Goal: Task Accomplishment & Management: Manage account settings

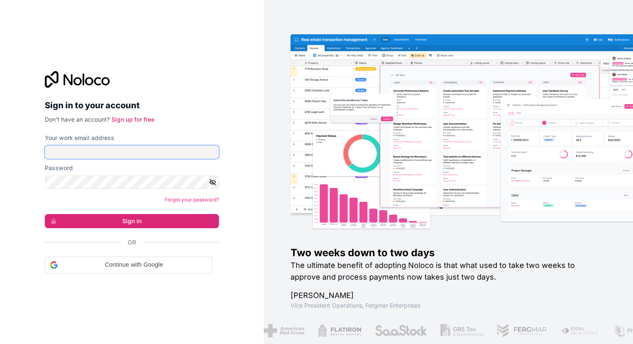
click at [97, 147] on input "Your work email address" at bounding box center [132, 152] width 174 height 13
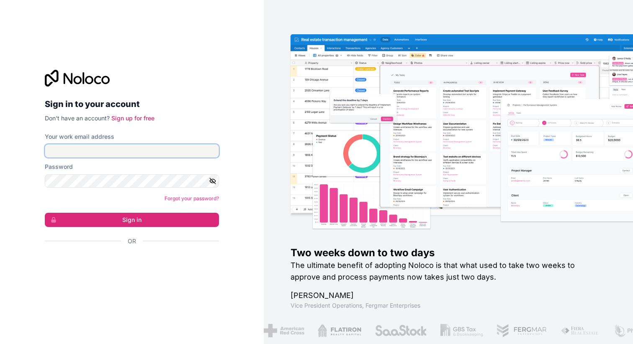
type input "jack@ausenergysolar.com"
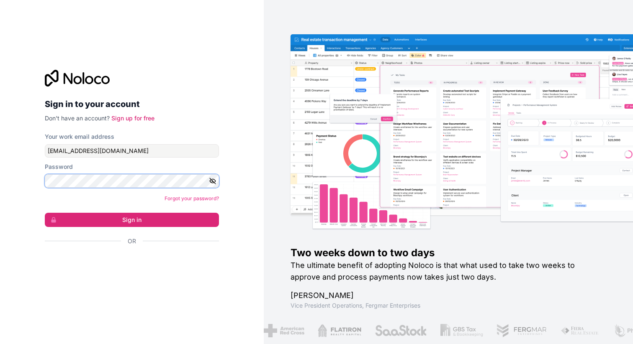
click at [45, 213] on button "Sign in" at bounding box center [132, 220] width 174 height 14
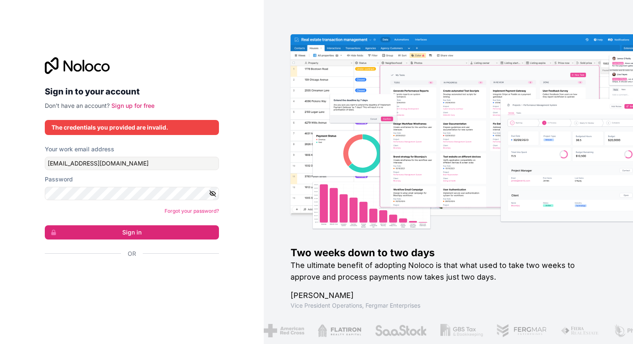
click at [212, 190] on icon "button" at bounding box center [213, 194] width 8 height 8
